Goal: Information Seeking & Learning: Learn about a topic

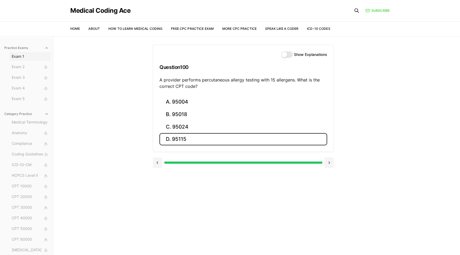
click at [30, 59] on span "Exam 1" at bounding box center [30, 56] width 37 height 5
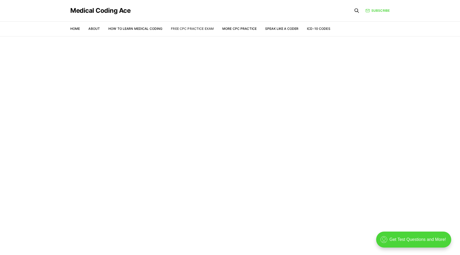
click at [199, 28] on link "Free CPC Practice Exam" at bounding box center [192, 29] width 43 height 4
click at [237, 31] on nav "Home About How to Learn Medical Coding Free CPC Practice Exam More CPC Practice…" at bounding box center [200, 28] width 260 height 15
click at [238, 29] on link "More CPC Practice" at bounding box center [239, 29] width 34 height 4
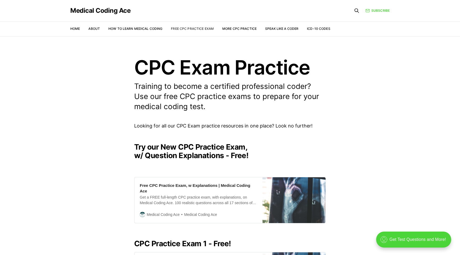
click at [180, 30] on link "Free CPC Practice Exam" at bounding box center [192, 29] width 43 height 4
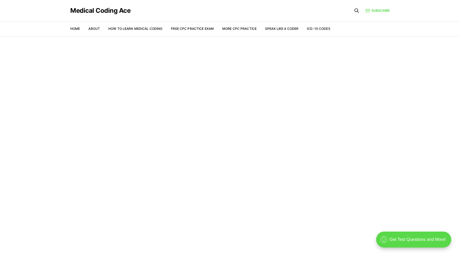
click at [406, 239] on div ".cls-1{fill:none;stroke:currentColor;stroke-linecap:round;stroke-linejoin:round…" at bounding box center [413, 240] width 75 height 16
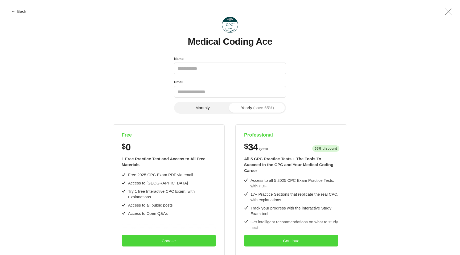
click at [26, 10] on button "← Back" at bounding box center [19, 11] width 21 height 4
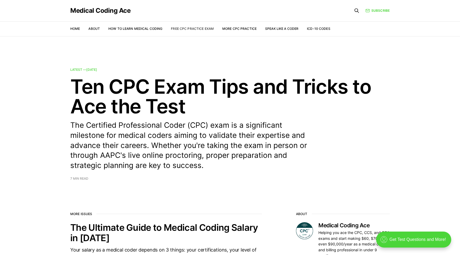
click at [193, 30] on link "Free CPC Practice Exam" at bounding box center [192, 29] width 43 height 4
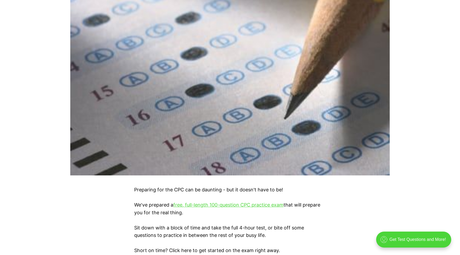
scroll to position [272, 0]
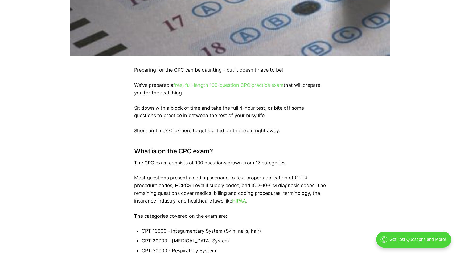
click at [219, 84] on link "free, full-length 100-question CPC practice exam" at bounding box center [228, 85] width 110 height 6
